Goal: Communication & Community: Answer question/provide support

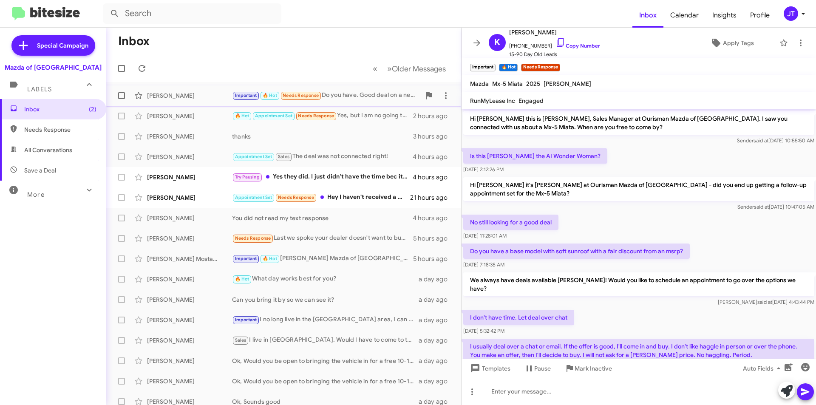
scroll to position [360, 0]
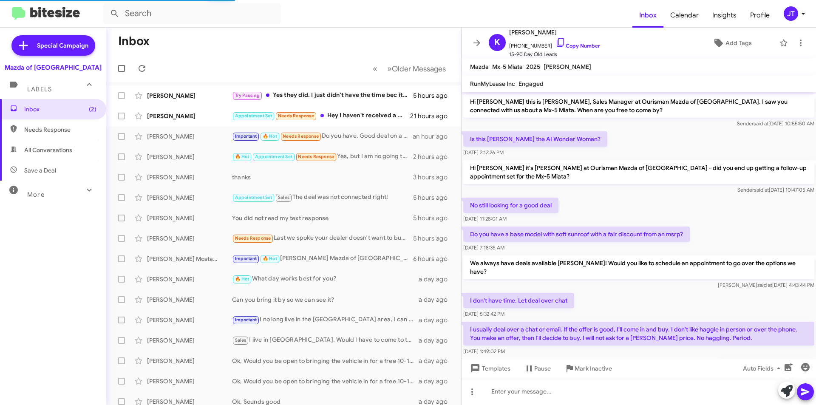
scroll to position [343, 0]
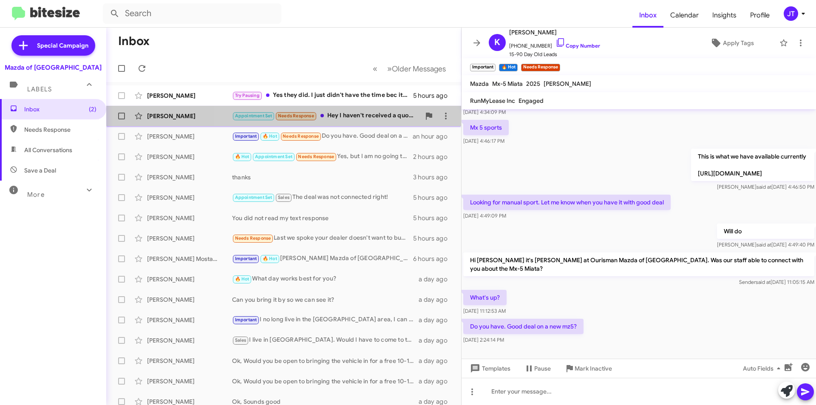
click at [367, 111] on div "Appointment Set Needs Response Hey I haven't received a quote from you" at bounding box center [326, 116] width 188 height 10
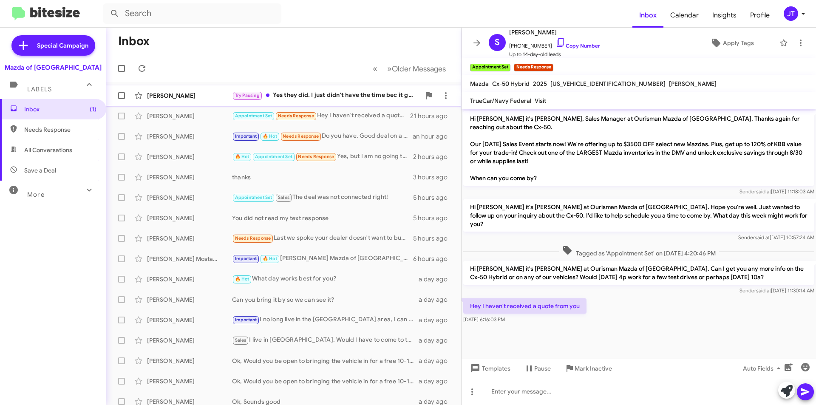
click at [352, 95] on div "Try Pausing Yes they did. I just didn't have the time bec it get so busy at wor…" at bounding box center [326, 96] width 188 height 10
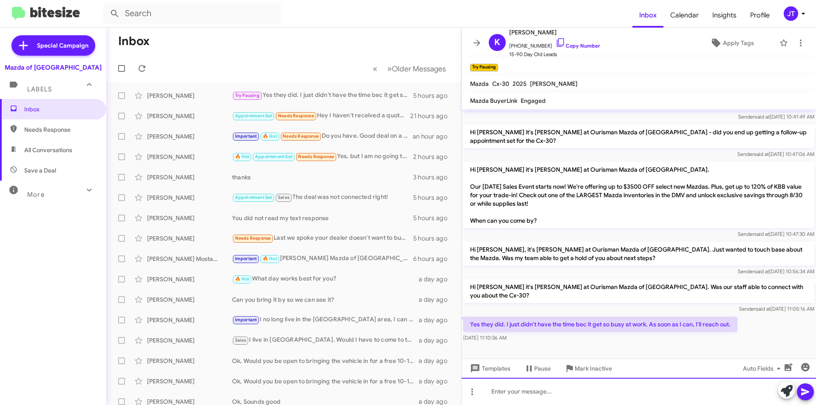
click at [528, 398] on div at bounding box center [639, 391] width 355 height 27
click at [802, 388] on icon at bounding box center [806, 392] width 10 height 10
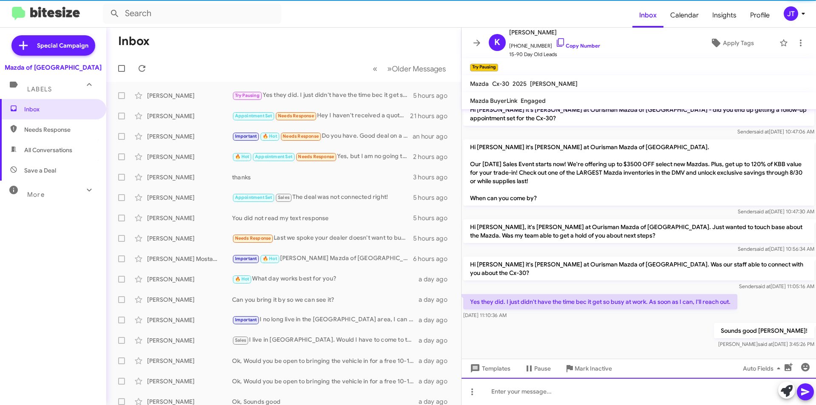
scroll to position [468, 0]
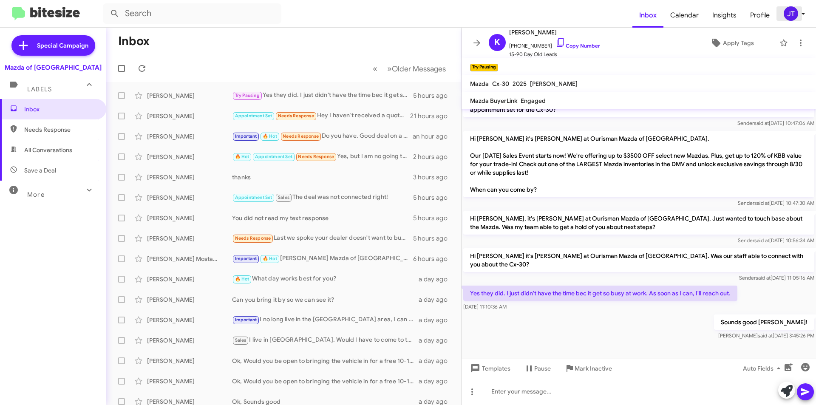
click at [802, 8] on span "JT" at bounding box center [797, 13] width 26 height 14
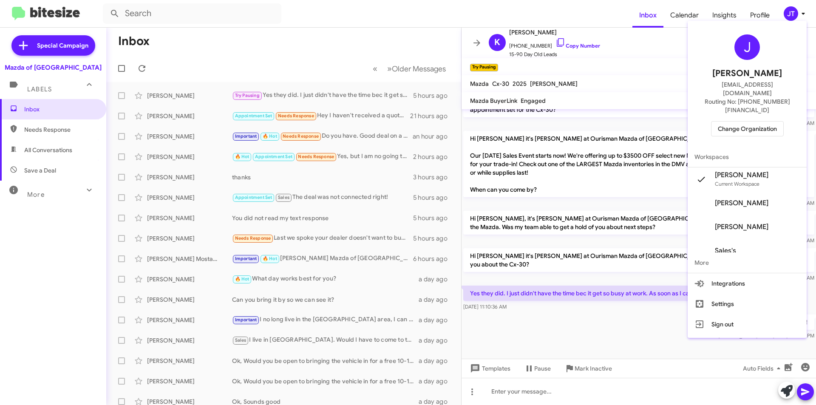
click at [753, 122] on span "Change Organization" at bounding box center [747, 129] width 59 height 14
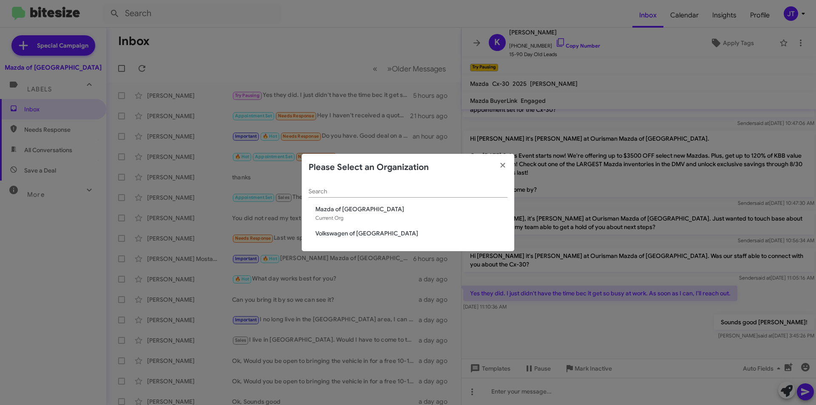
click at [352, 232] on span "Volkswagen of [GEOGRAPHIC_DATA]" at bounding box center [412, 233] width 192 height 9
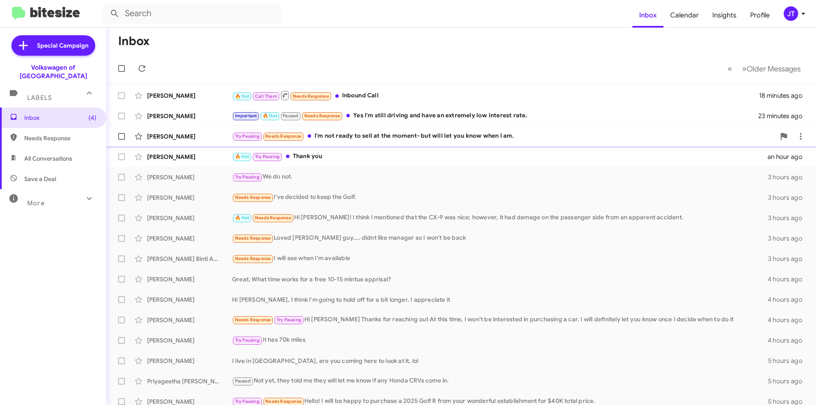
click at [408, 136] on div "Try Pausing Needs Response I'm not ready to sell at the moment- but will let yo…" at bounding box center [503, 136] width 543 height 10
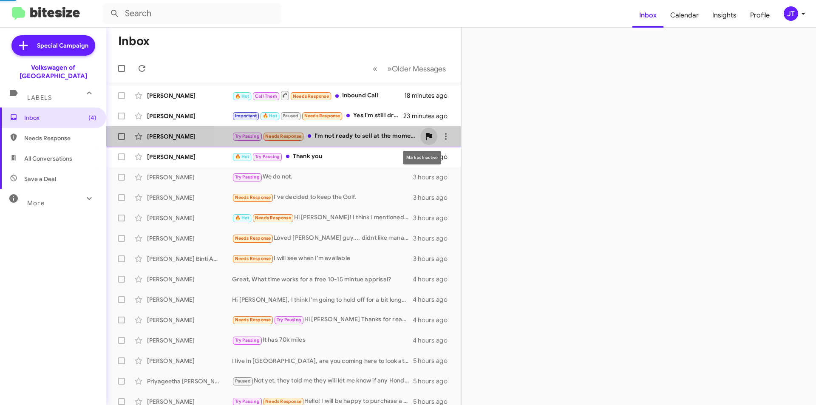
click at [424, 134] on icon at bounding box center [429, 136] width 10 height 10
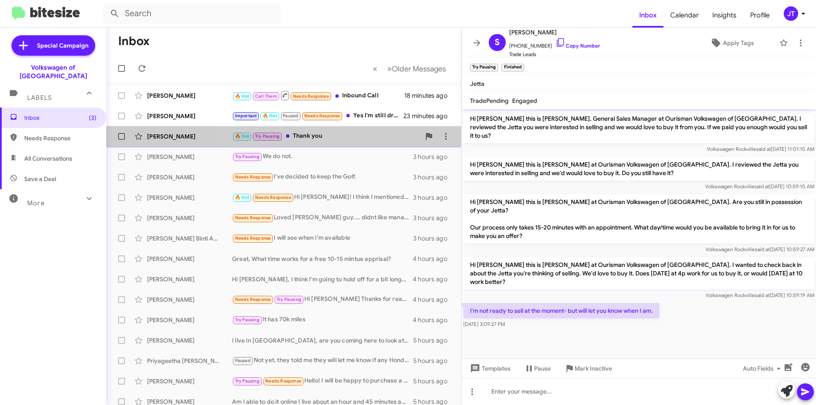
click at [370, 135] on div "🔥 Hot Try Pausing Thank you" at bounding box center [326, 136] width 188 height 10
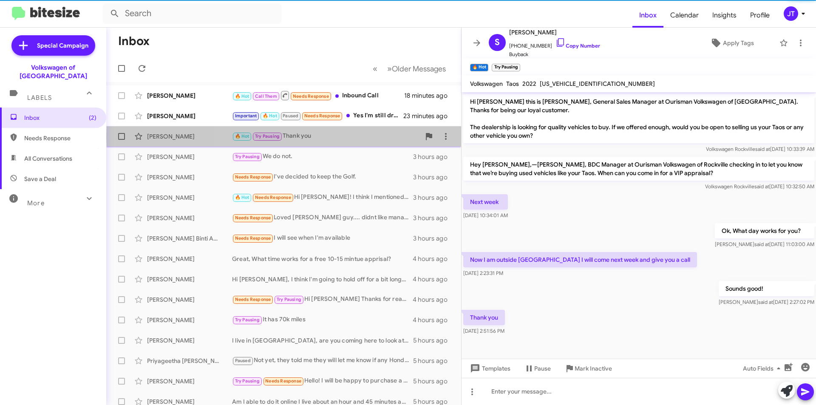
click at [373, 137] on div "🔥 Hot Try Pausing Thank you" at bounding box center [326, 136] width 188 height 10
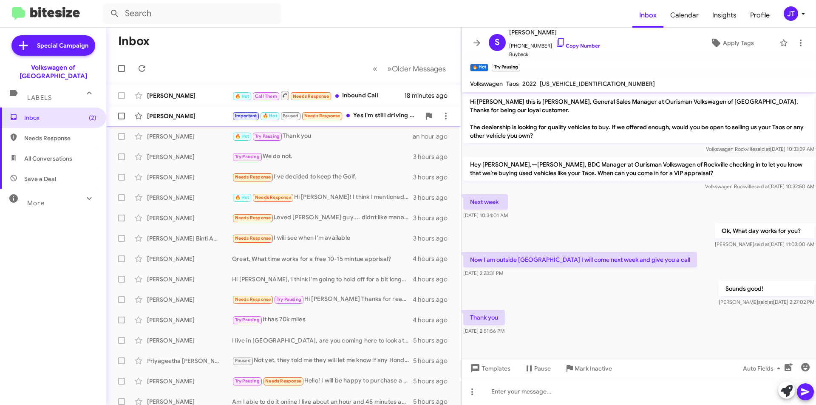
click at [363, 114] on div "Important 🔥 Hot Paused Needs Response Yes I'm still driving and have an extreme…" at bounding box center [326, 116] width 188 height 10
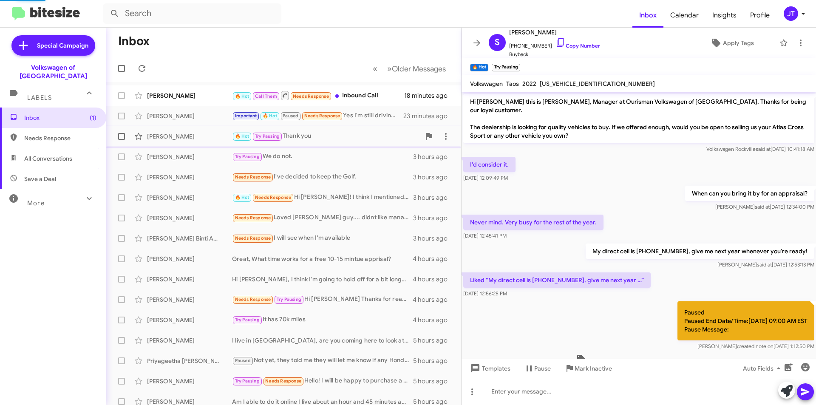
scroll to position [106, 0]
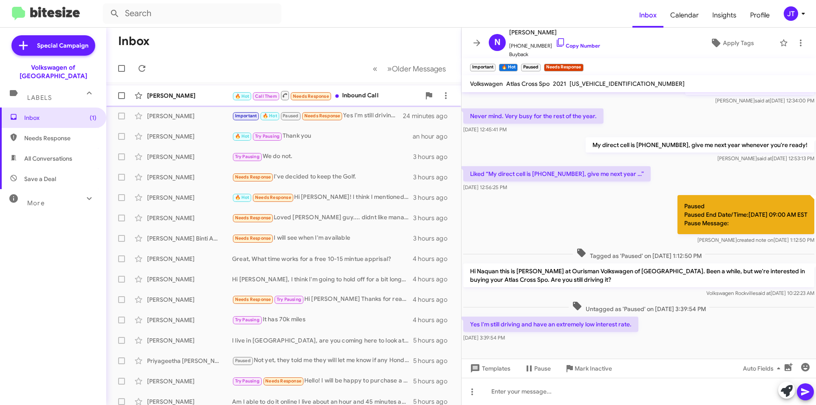
click at [368, 98] on div "🔥 Hot Call Them Needs Response Inbound Call" at bounding box center [326, 95] width 188 height 11
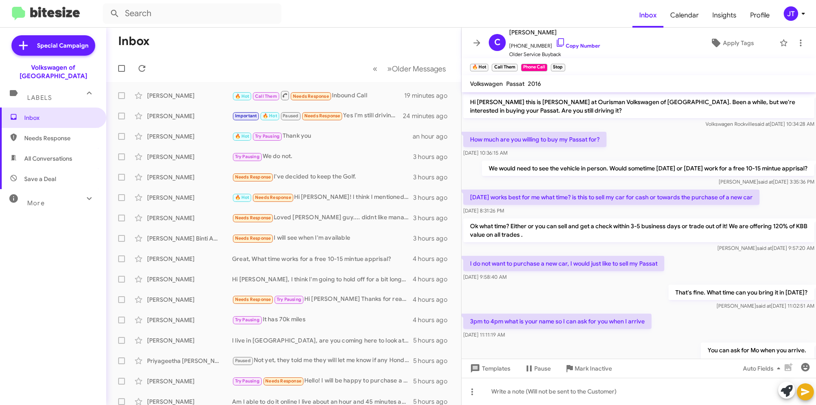
scroll to position [303, 0]
